Goal: Find specific page/section: Find specific page/section

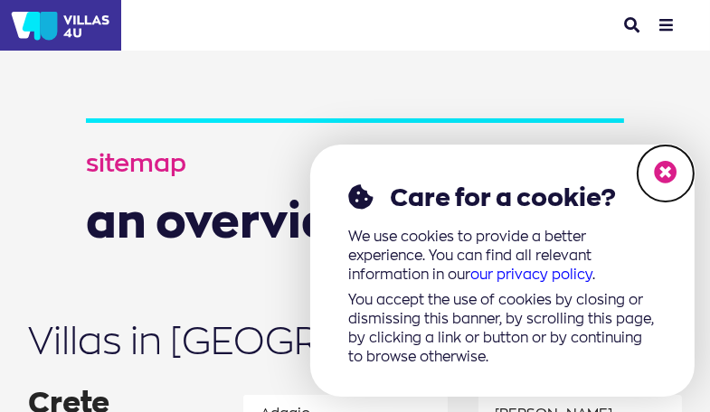
click at [664, 171] on icon at bounding box center [666, 173] width 24 height 24
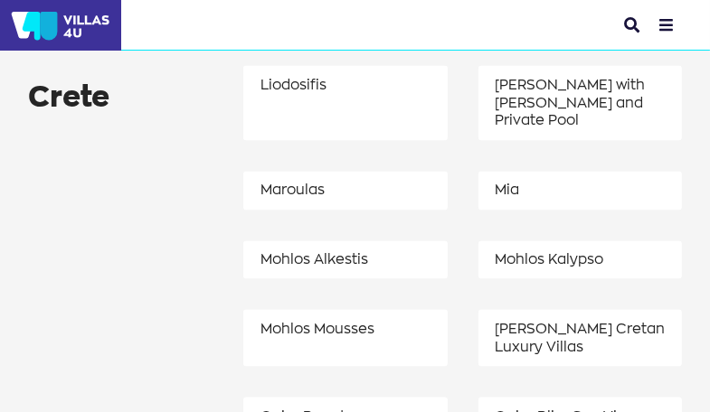
scroll to position [2622, 0]
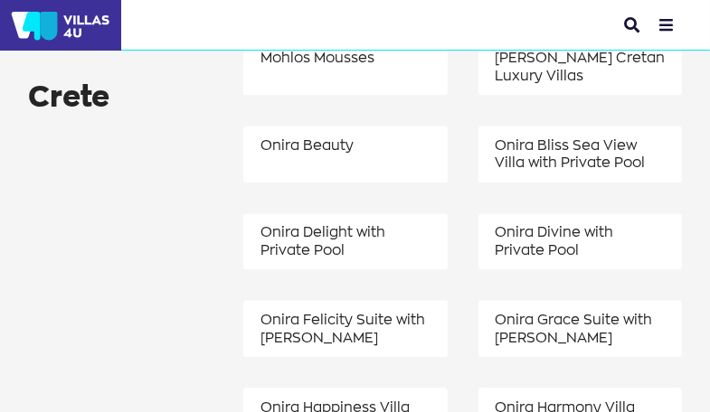
click at [668, 20] on button "menu" at bounding box center [666, 25] width 31 height 36
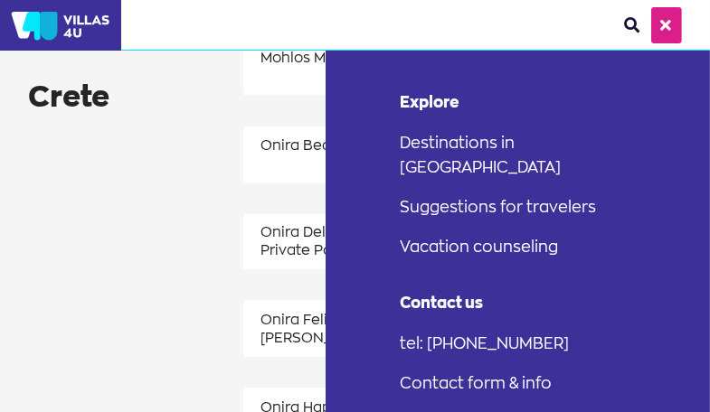
click at [476, 139] on link "Destinations in [GEOGRAPHIC_DATA]" at bounding box center [535, 154] width 287 height 64
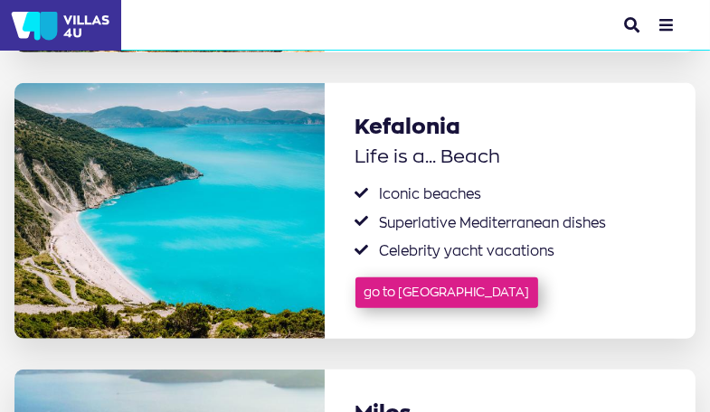
scroll to position [1266, 0]
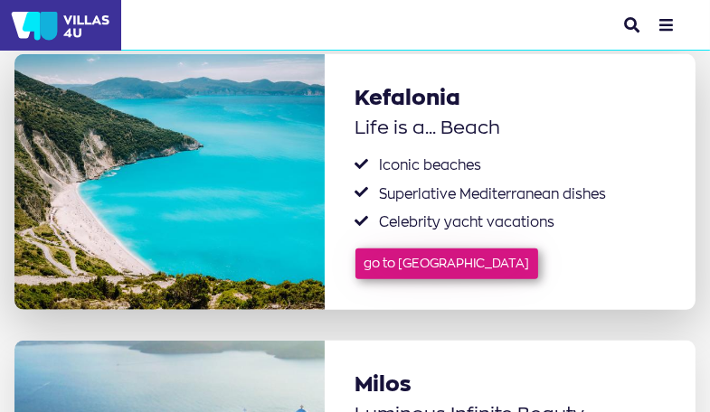
click at [404, 268] on link "go to Kefalonia" at bounding box center [447, 265] width 184 height 32
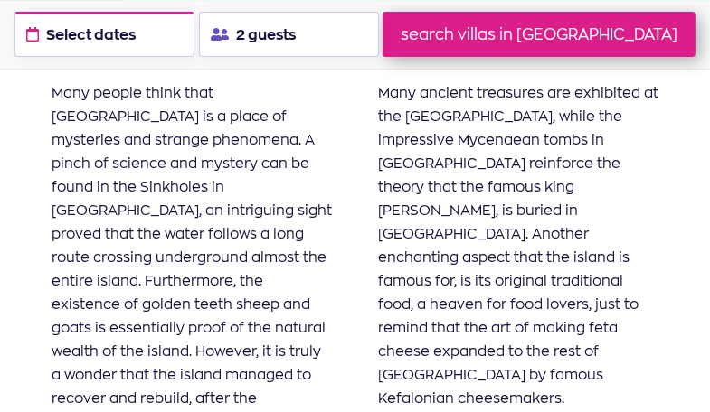
scroll to position [3526, 0]
